Goal: Transaction & Acquisition: Purchase product/service

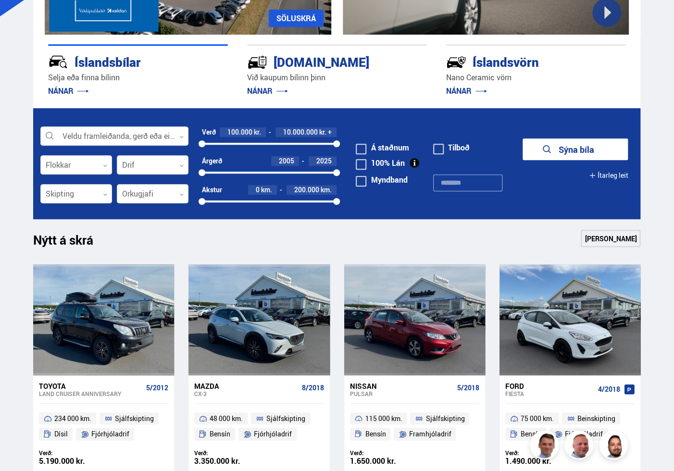
scroll to position [240, 0]
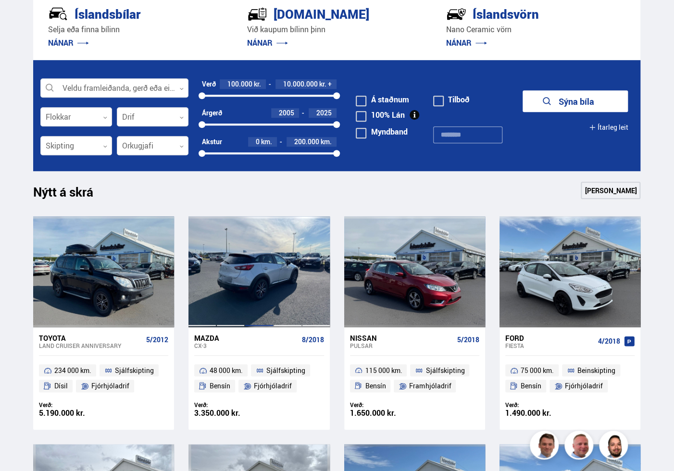
click at [268, 282] on div at bounding box center [259, 271] width 28 height 110
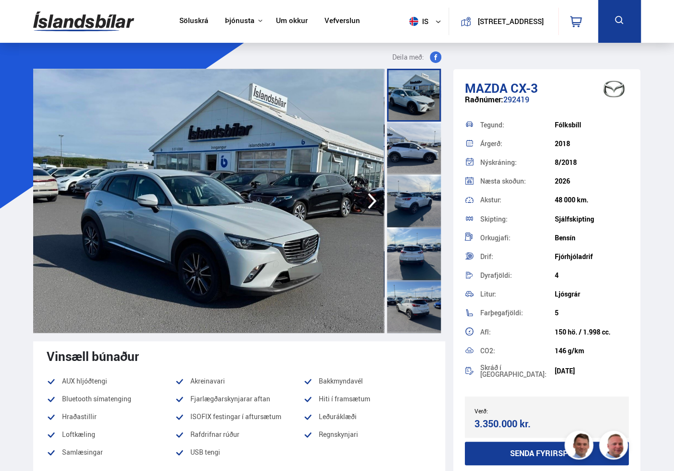
click at [371, 201] on icon "button" at bounding box center [371, 200] width 19 height 23
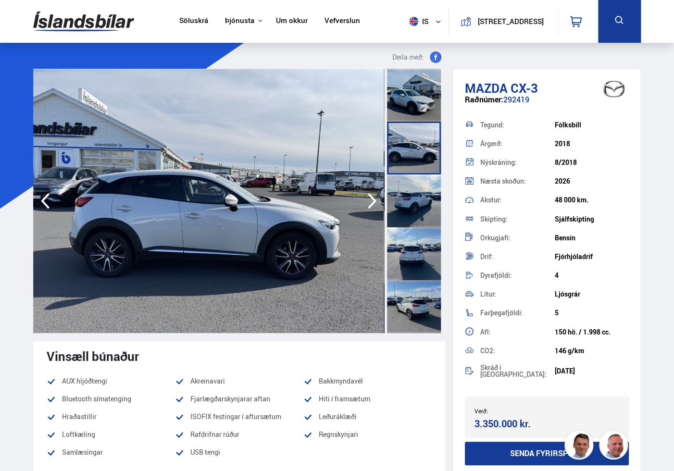
click at [371, 201] on icon "button" at bounding box center [371, 200] width 19 height 23
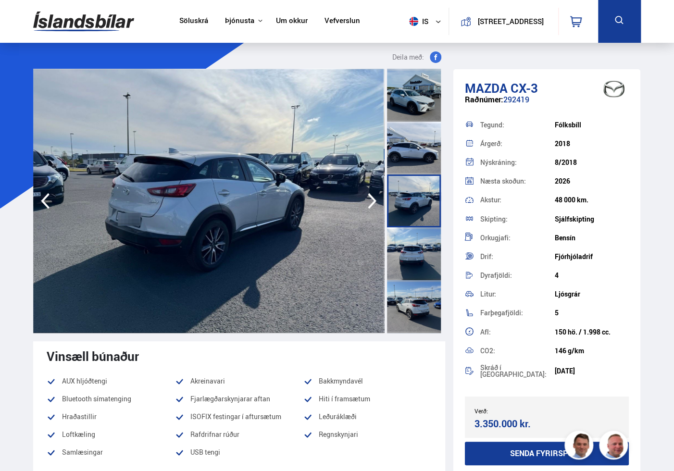
click at [371, 201] on icon "button" at bounding box center [371, 200] width 19 height 23
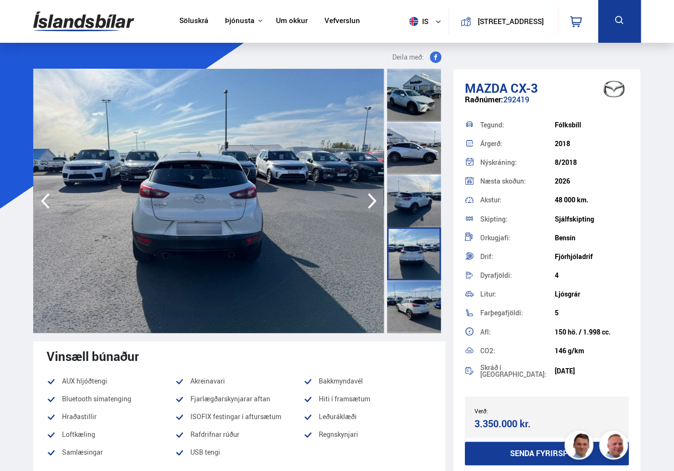
click at [371, 201] on icon "button" at bounding box center [371, 200] width 19 height 23
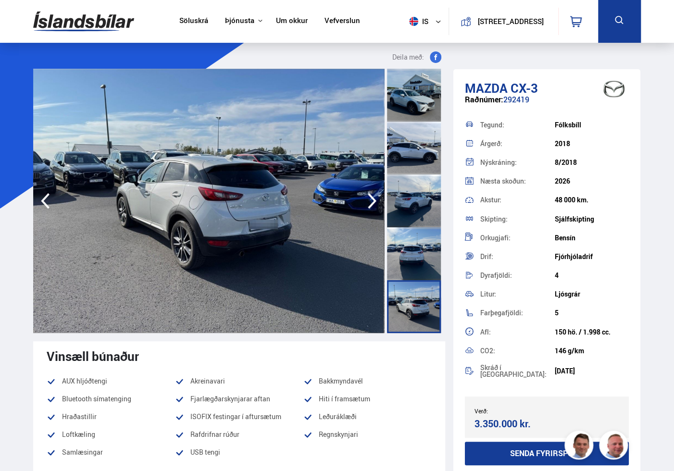
click at [371, 201] on icon "button" at bounding box center [371, 200] width 19 height 23
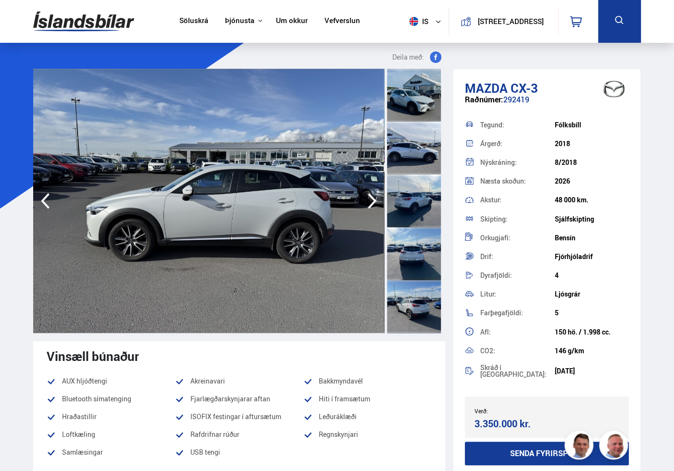
click at [371, 201] on icon "button" at bounding box center [371, 200] width 19 height 23
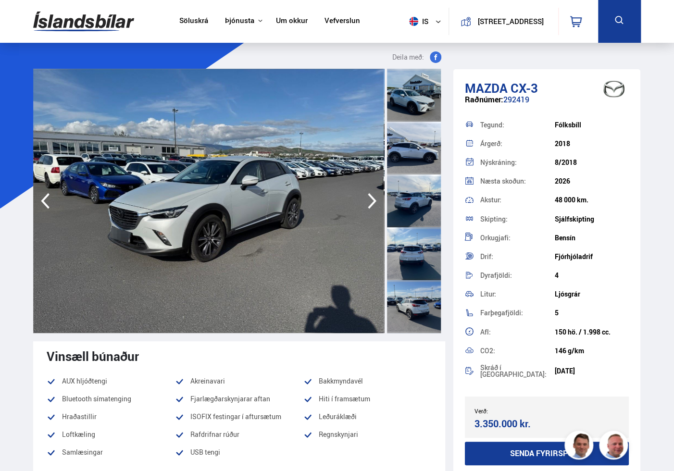
click at [371, 201] on icon "button" at bounding box center [371, 200] width 19 height 23
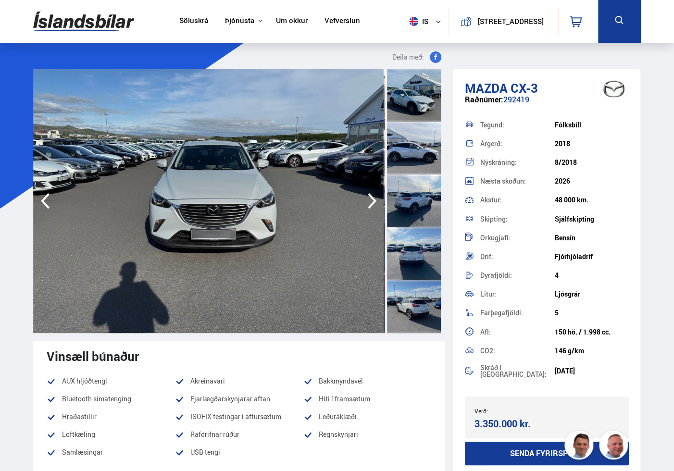
click at [371, 201] on icon "button" at bounding box center [371, 200] width 19 height 23
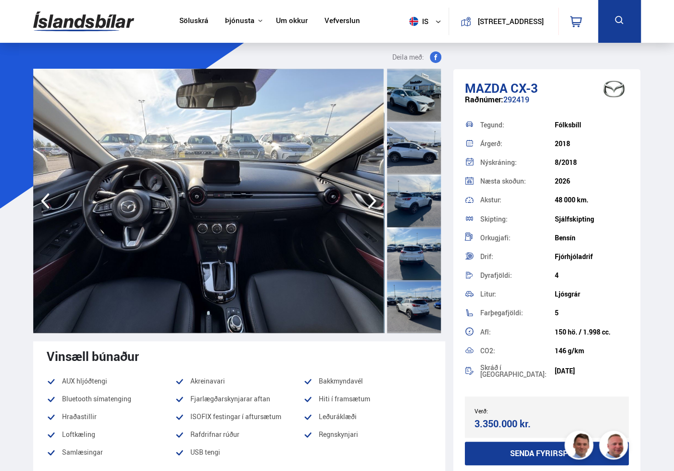
click at [371, 201] on icon "button" at bounding box center [371, 200] width 19 height 23
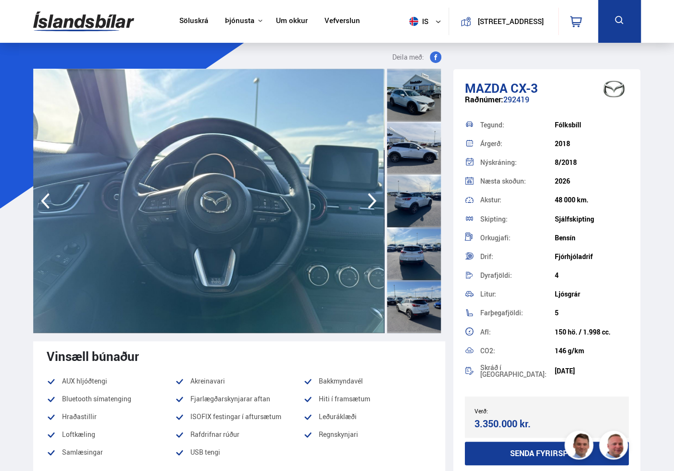
click at [371, 201] on icon "button" at bounding box center [371, 200] width 19 height 23
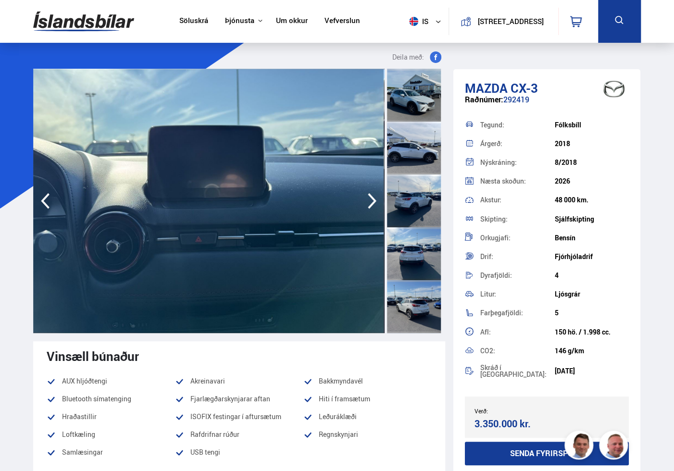
click at [371, 201] on icon "button" at bounding box center [371, 200] width 19 height 23
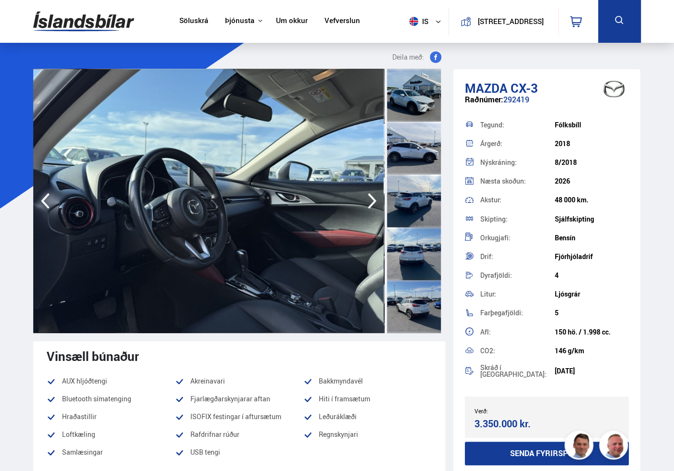
click at [371, 201] on icon "button" at bounding box center [371, 200] width 19 height 23
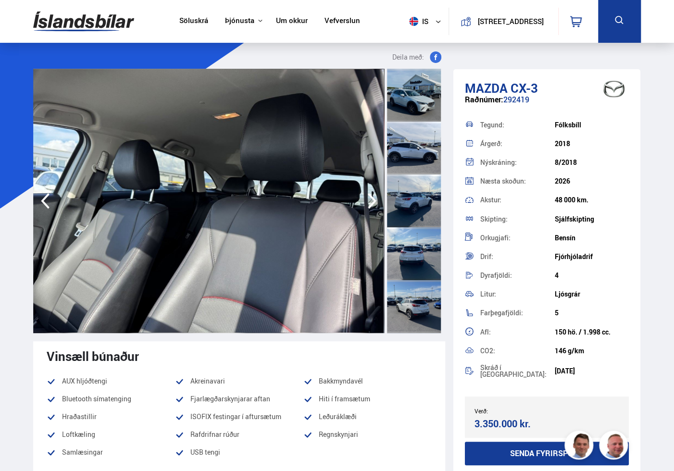
click at [371, 201] on icon "button" at bounding box center [371, 200] width 19 height 23
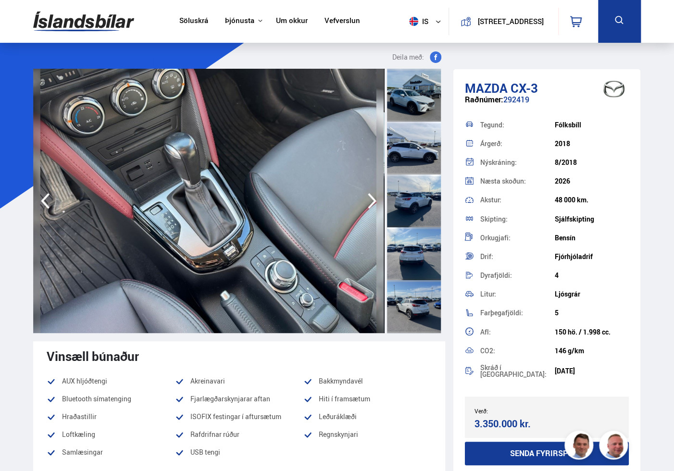
click at [371, 201] on icon "button" at bounding box center [371, 200] width 19 height 23
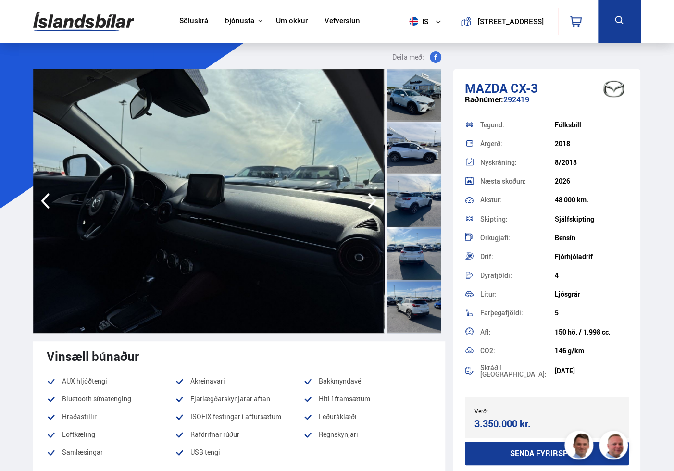
click at [371, 201] on icon "button" at bounding box center [371, 200] width 19 height 23
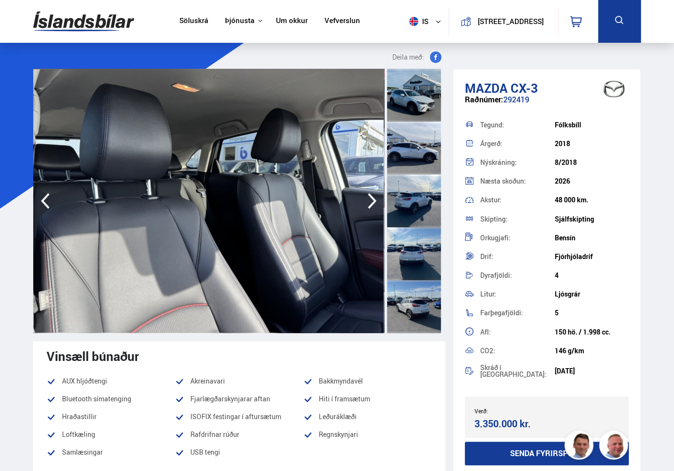
click at [371, 201] on icon "button" at bounding box center [371, 200] width 19 height 23
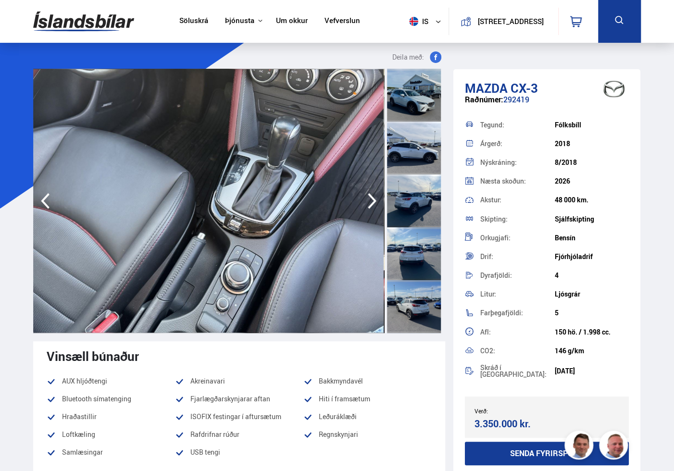
click at [371, 201] on icon "button" at bounding box center [371, 200] width 19 height 23
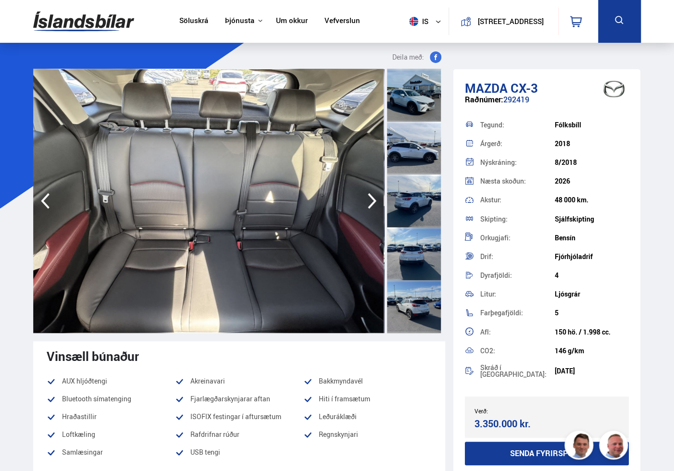
click at [371, 201] on icon "button" at bounding box center [371, 200] width 19 height 23
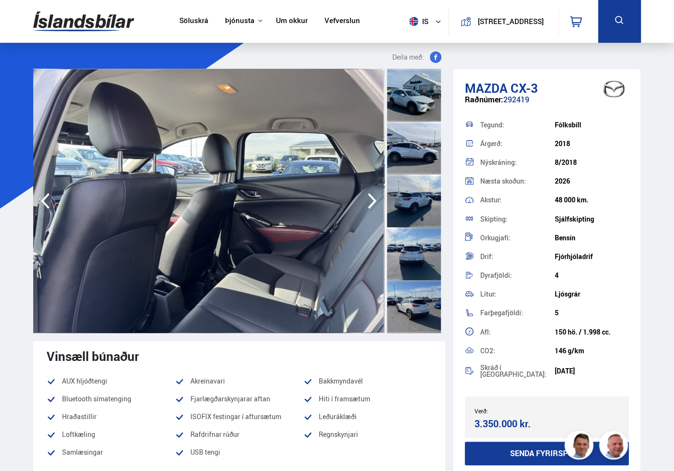
click at [371, 201] on icon "button" at bounding box center [371, 200] width 19 height 23
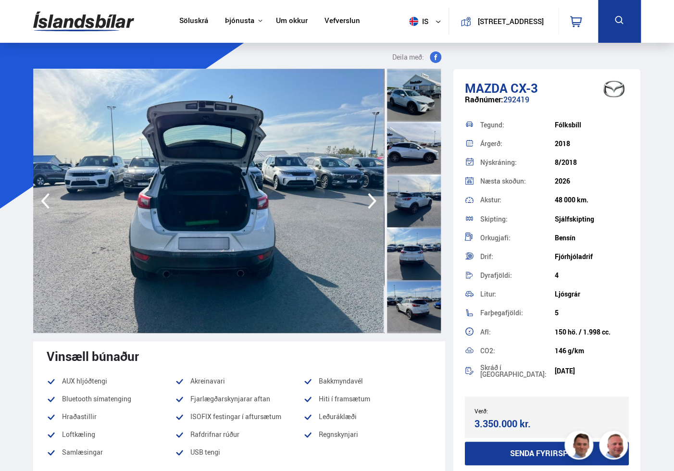
click at [371, 201] on icon "button" at bounding box center [371, 200] width 19 height 23
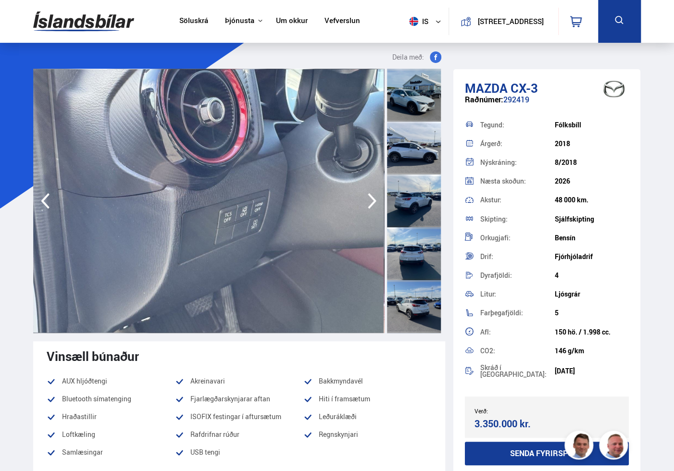
click at [371, 201] on icon "button" at bounding box center [371, 200] width 19 height 23
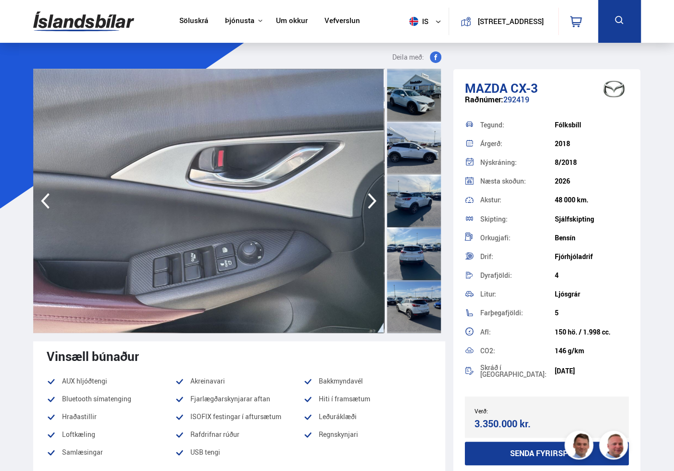
click at [371, 201] on icon "button" at bounding box center [371, 200] width 19 height 23
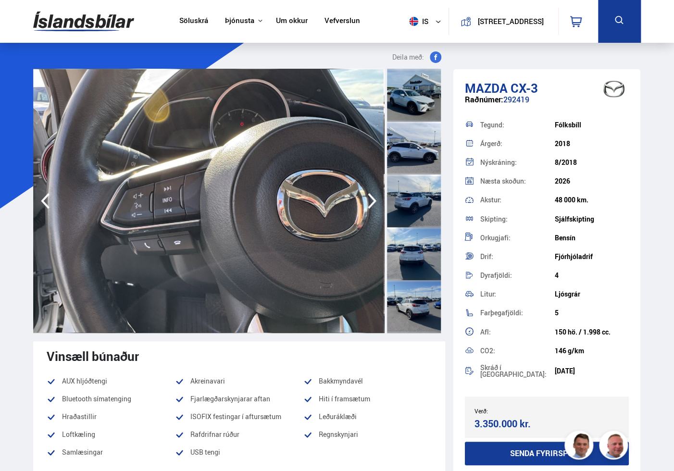
click at [371, 201] on icon "button" at bounding box center [371, 200] width 19 height 23
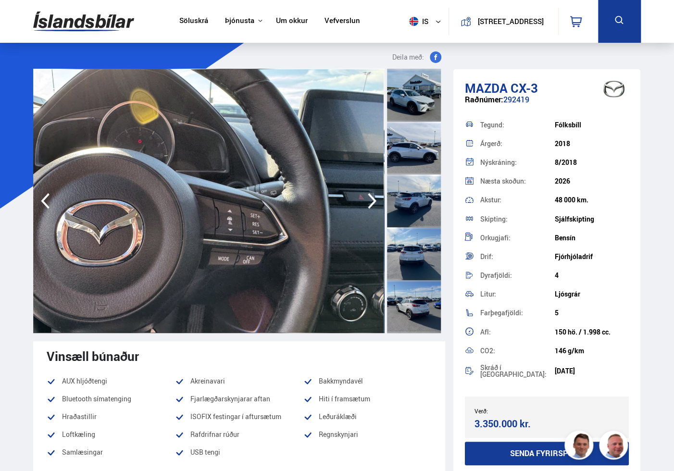
click at [371, 201] on icon "button" at bounding box center [371, 200] width 19 height 23
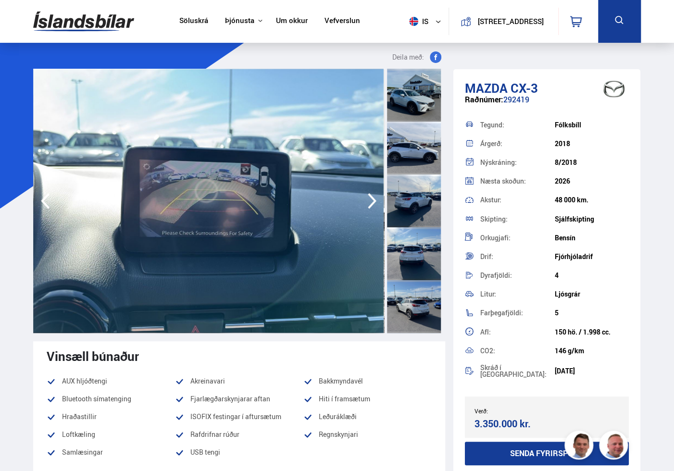
click at [371, 201] on icon "button" at bounding box center [371, 200] width 19 height 23
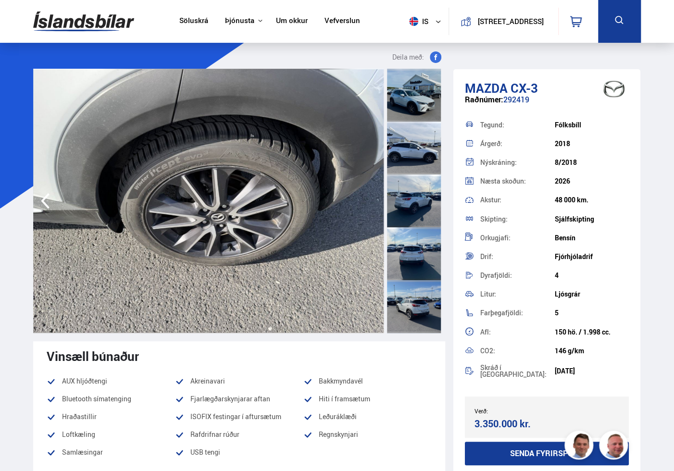
click at [371, 201] on img at bounding box center [208, 201] width 350 height 264
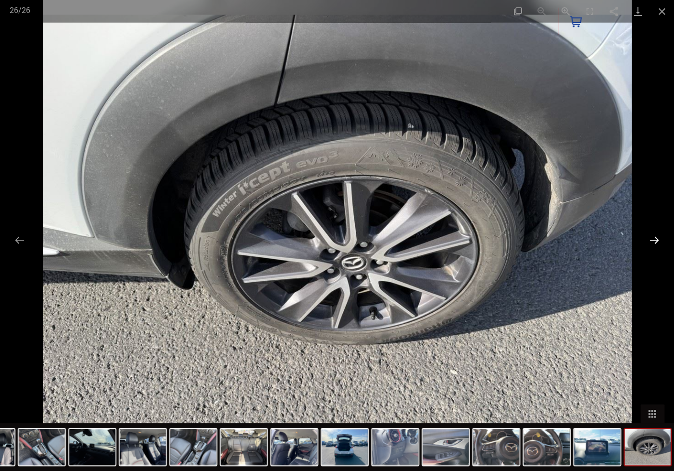
click at [655, 241] on button "Next slide" at bounding box center [654, 240] width 20 height 19
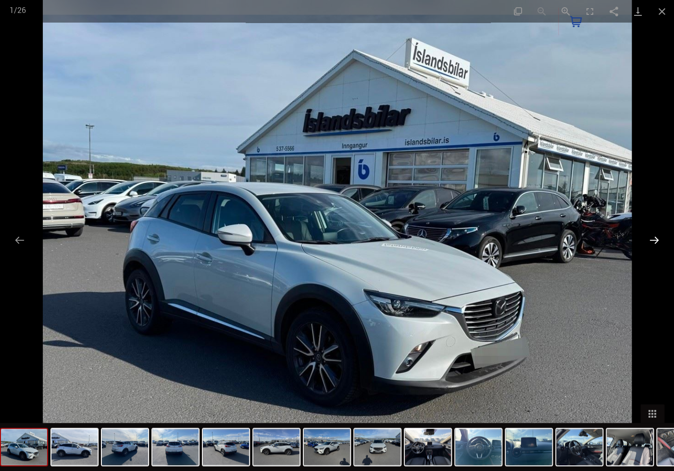
click at [655, 240] on button "Next slide" at bounding box center [654, 240] width 20 height 19
